Goal: Connect with others: Connect with others

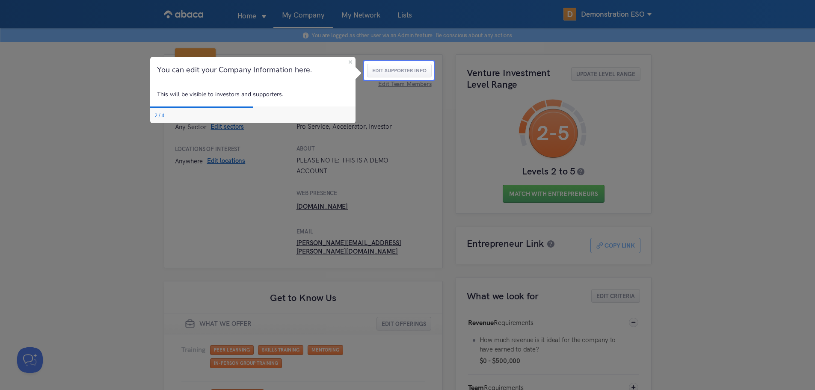
click at [420, 62] on div "D Demonstration ESO Supporter [US_STATE][GEOGRAPHIC_DATA], [GEOGRAPHIC_DATA], […" at bounding box center [303, 161] width 278 height 213
click at [388, 54] on div at bounding box center [399, 30] width 70 height 61
click at [343, 60] on div "You can edit your Company Information here." at bounding box center [252, 70] width 205 height 26
click at [348, 61] on div "You can edit your Company Information here." at bounding box center [252, 70] width 205 height 26
click at [350, 62] on icon "Close Preview" at bounding box center [350, 61] width 3 height 3
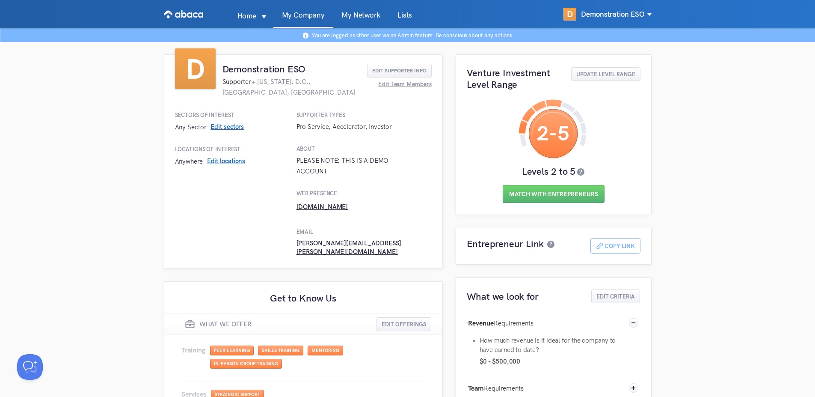
click at [367, 15] on link "My Network" at bounding box center [361, 20] width 56 height 16
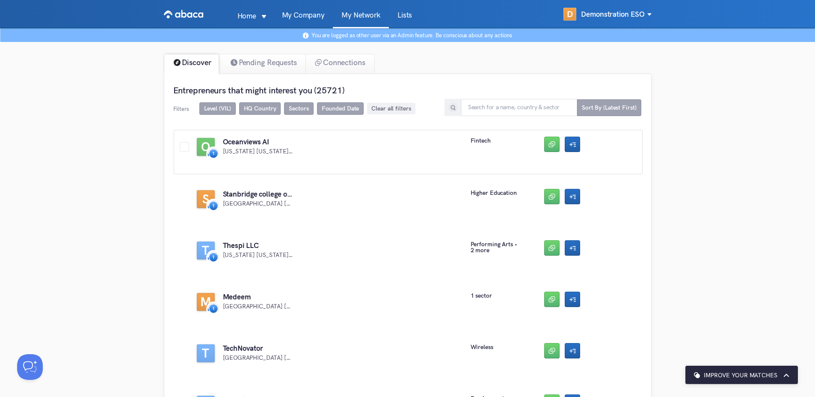
click at [233, 145] on div "O Oceanviews AI [US_STATE] [US_STATE] [GEOGRAPHIC_DATA] fintech" at bounding box center [408, 152] width 469 height 44
click at [269, 198] on div "S Stanbridge college of science and applied arts a Western Province [GEOGRAPHIC…" at bounding box center [408, 203] width 469 height 44
